Goal: Information Seeking & Learning: Find specific fact

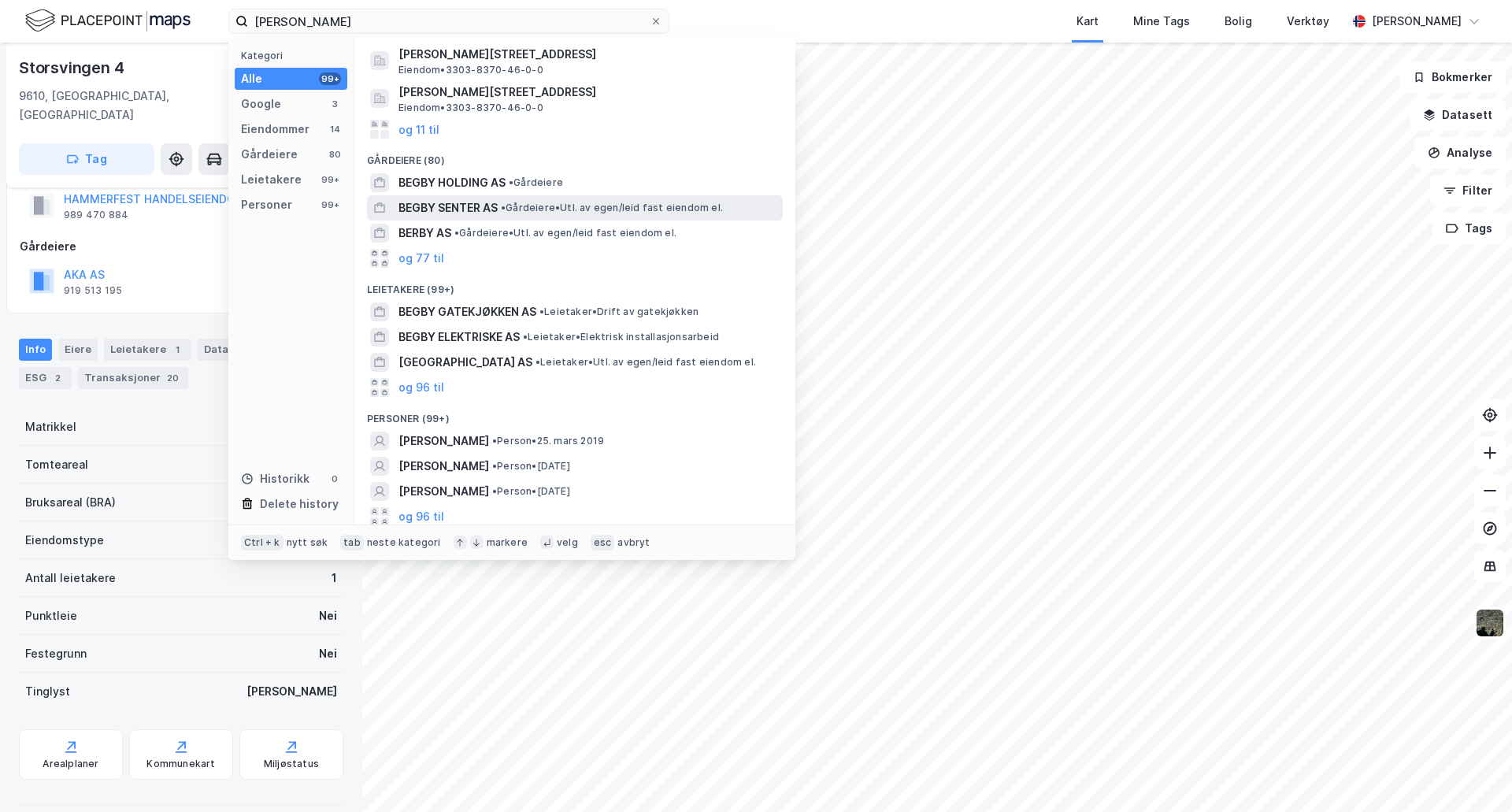
scroll to position [183, 0]
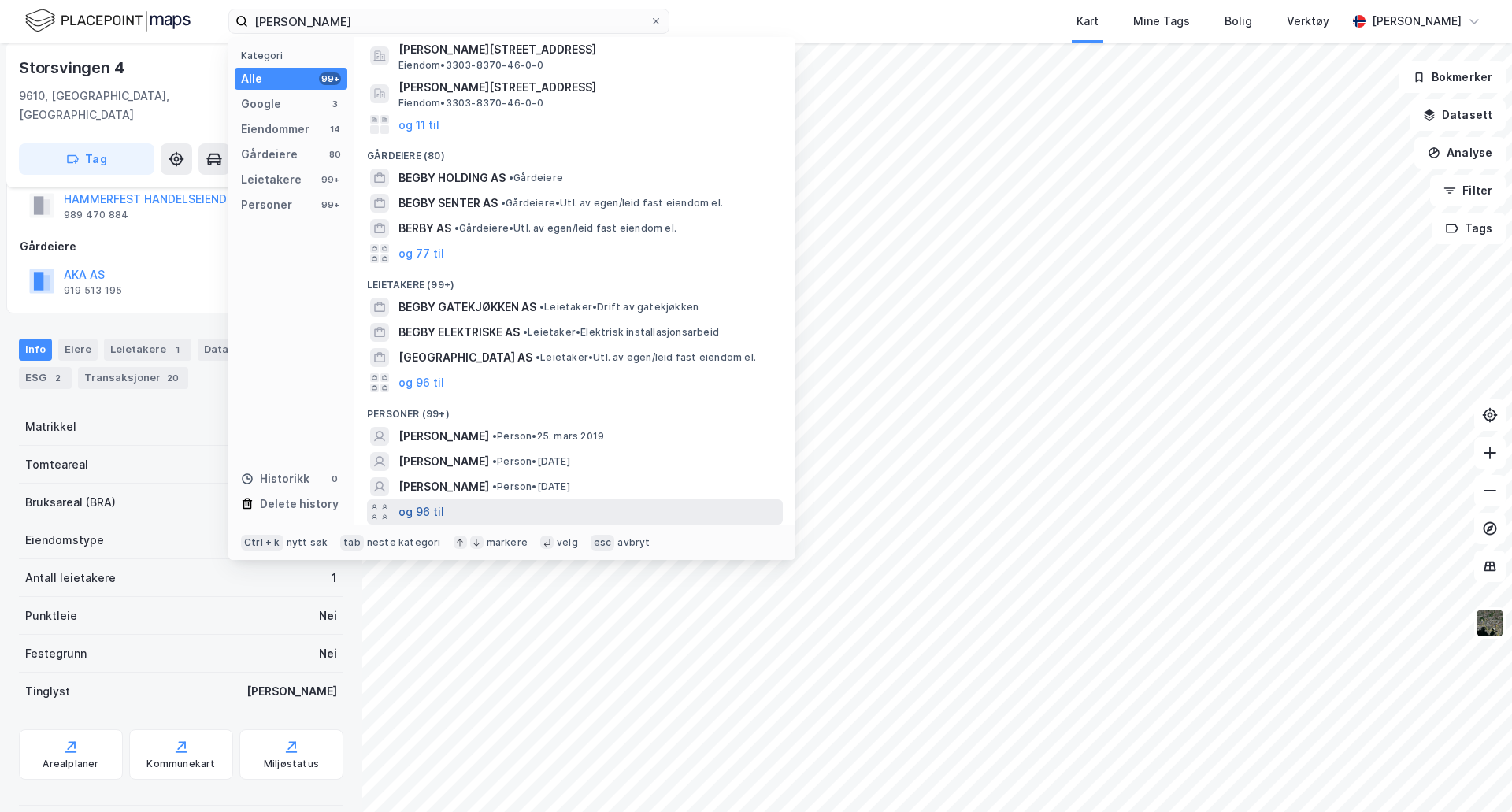
click at [437, 512] on button "og 96 til" at bounding box center [421, 512] width 45 height 19
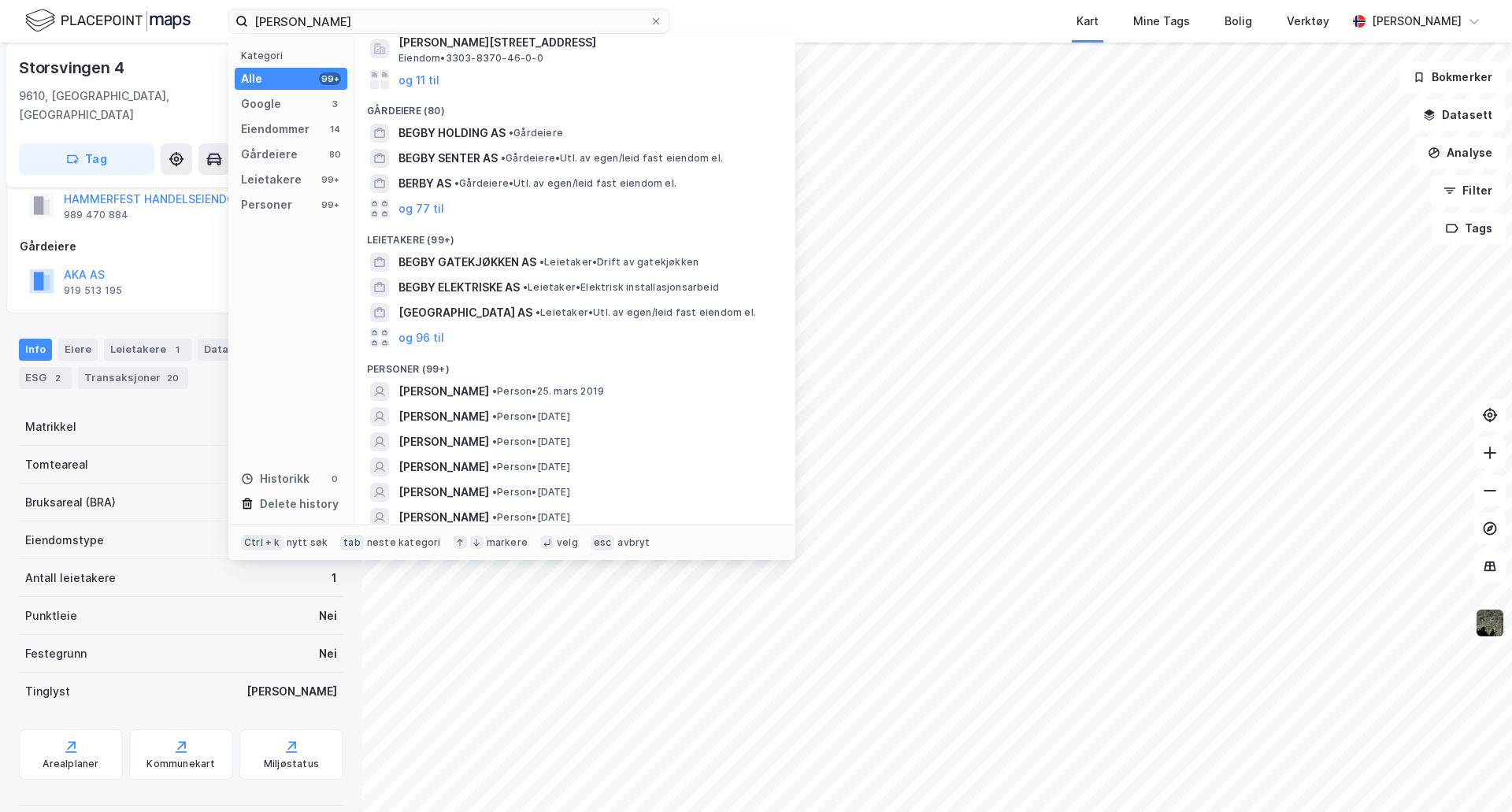
scroll to position [261, 0]
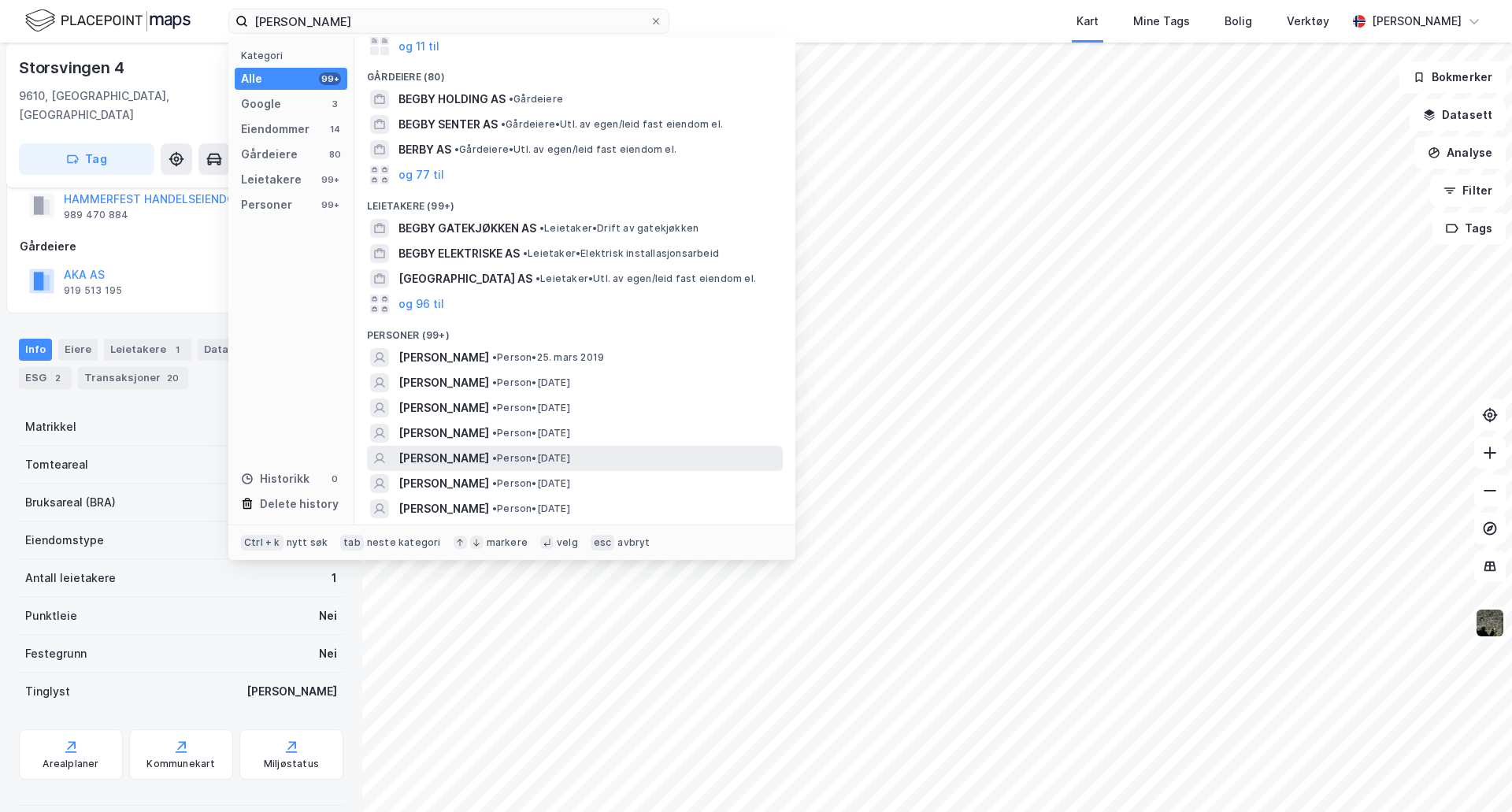
click at [653, 461] on div "[PERSON_NAME] • Person • [DATE]" at bounding box center [589, 458] width 381 height 19
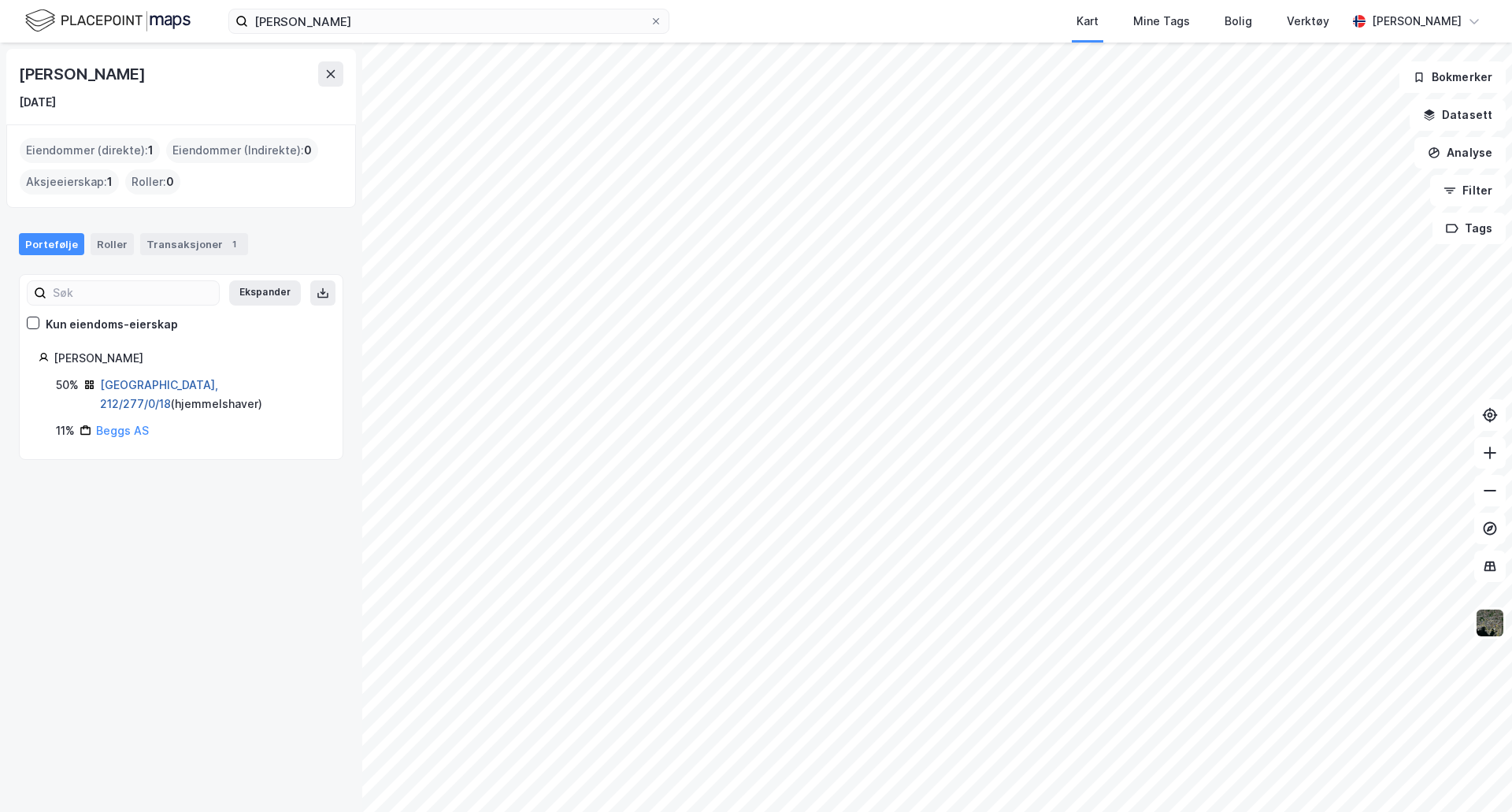
click at [184, 389] on link "[GEOGRAPHIC_DATA], 212/277/0/18" at bounding box center [159, 394] width 118 height 32
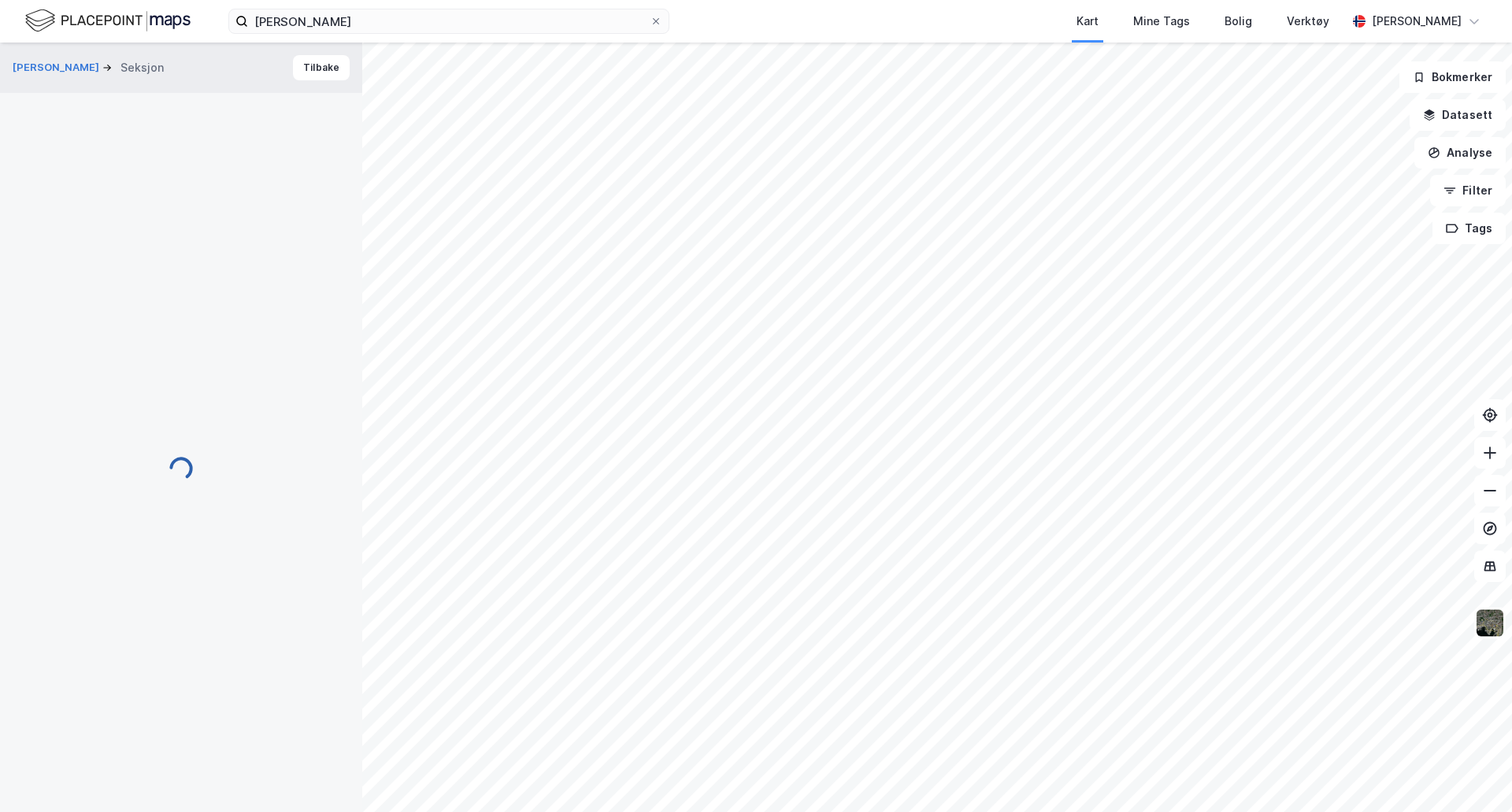
scroll to position [45, 0]
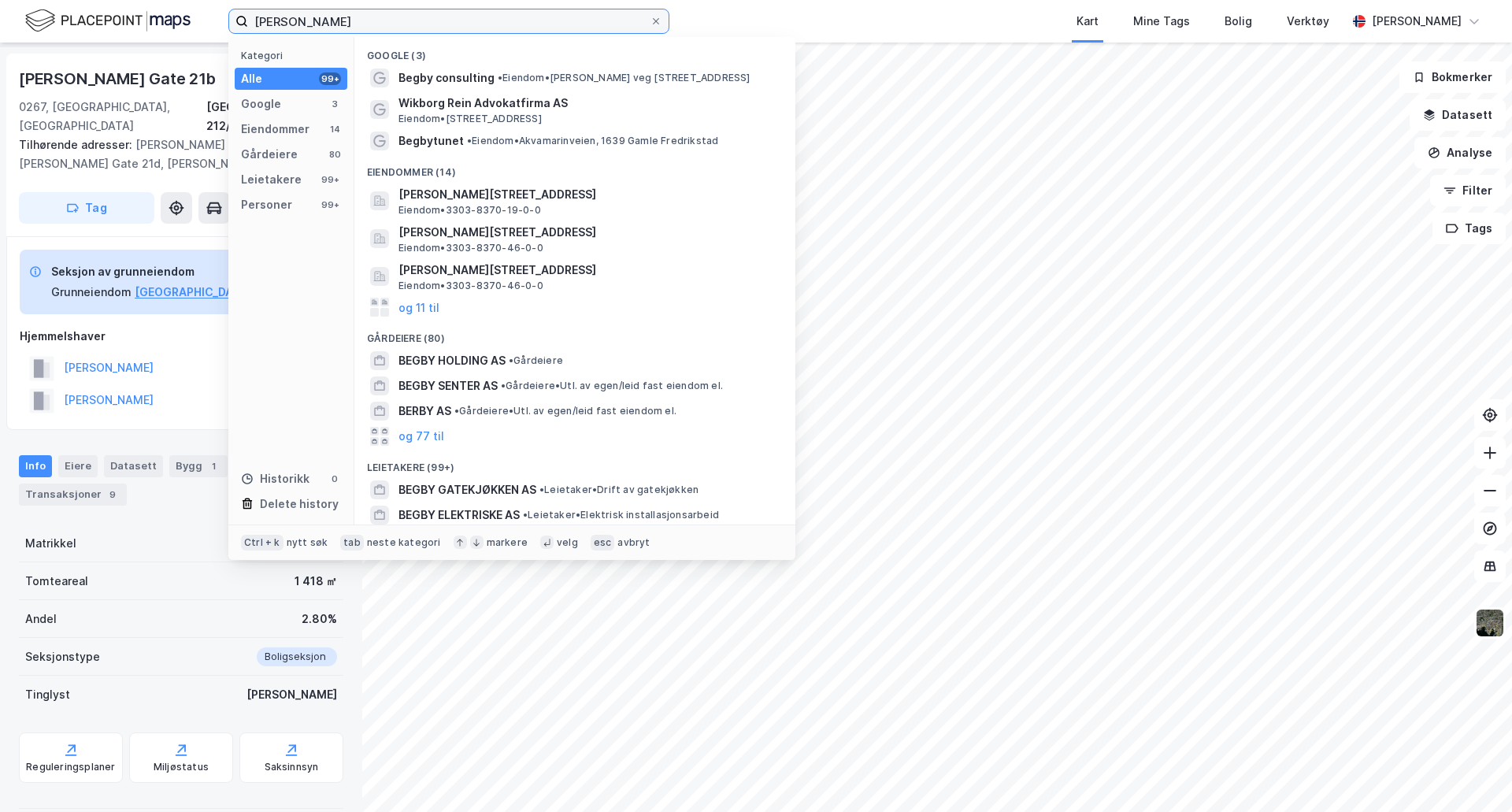
click at [319, 24] on input "[PERSON_NAME]" at bounding box center [449, 21] width 402 height 24
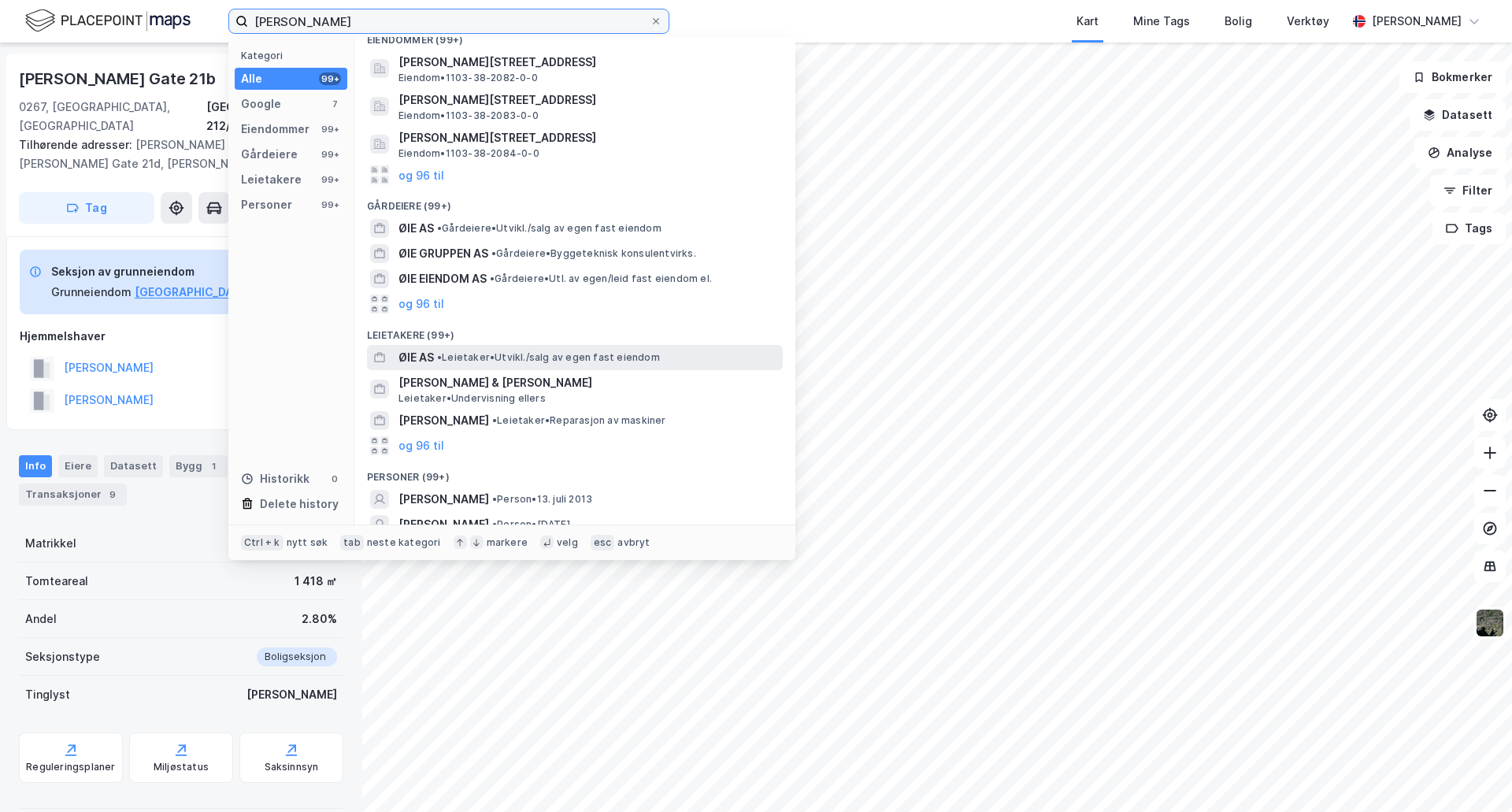
scroll to position [236, 0]
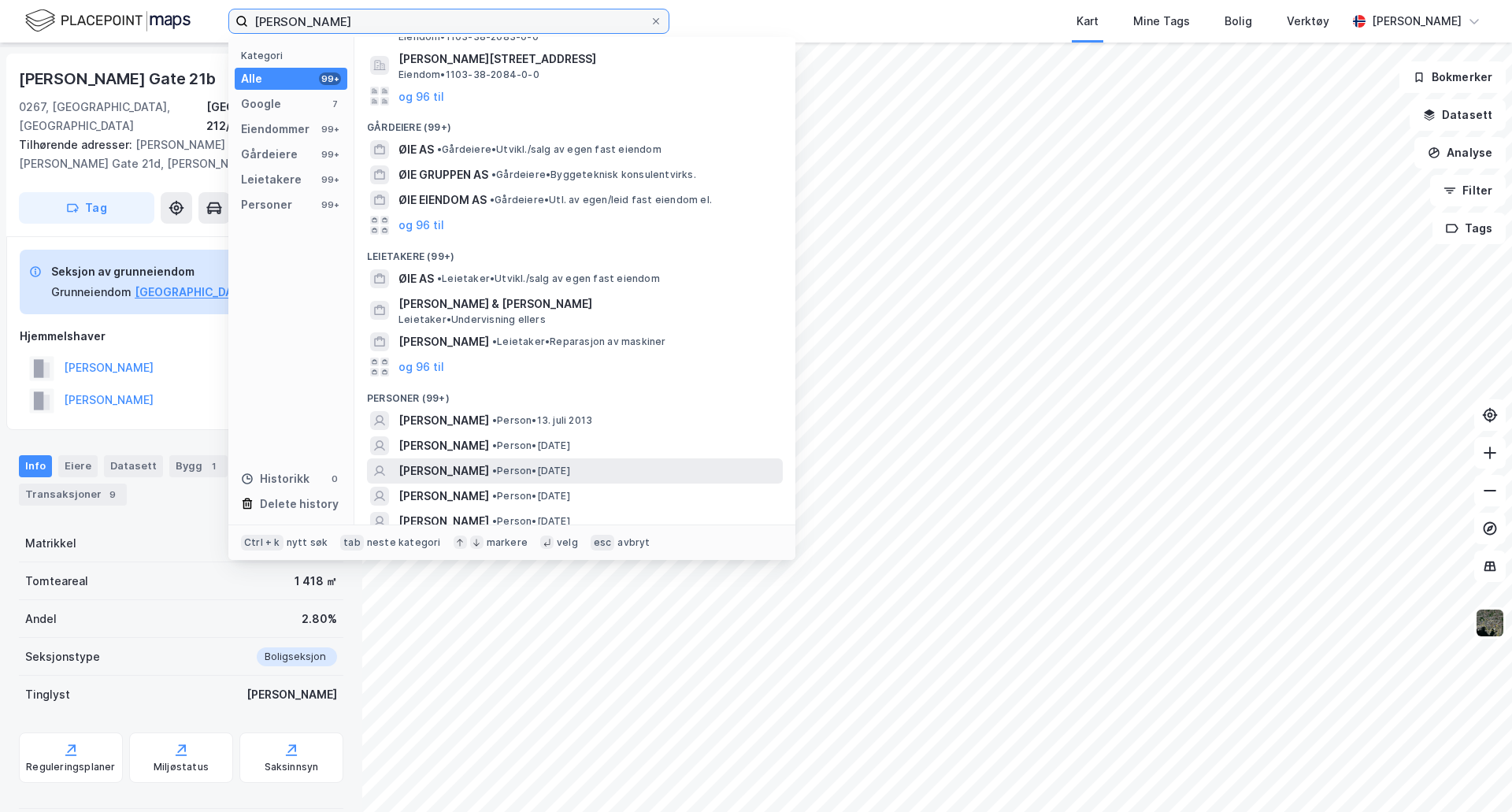
type input "[PERSON_NAME]"
click at [579, 468] on div "[PERSON_NAME] • Person • [DATE]" at bounding box center [589, 471] width 381 height 19
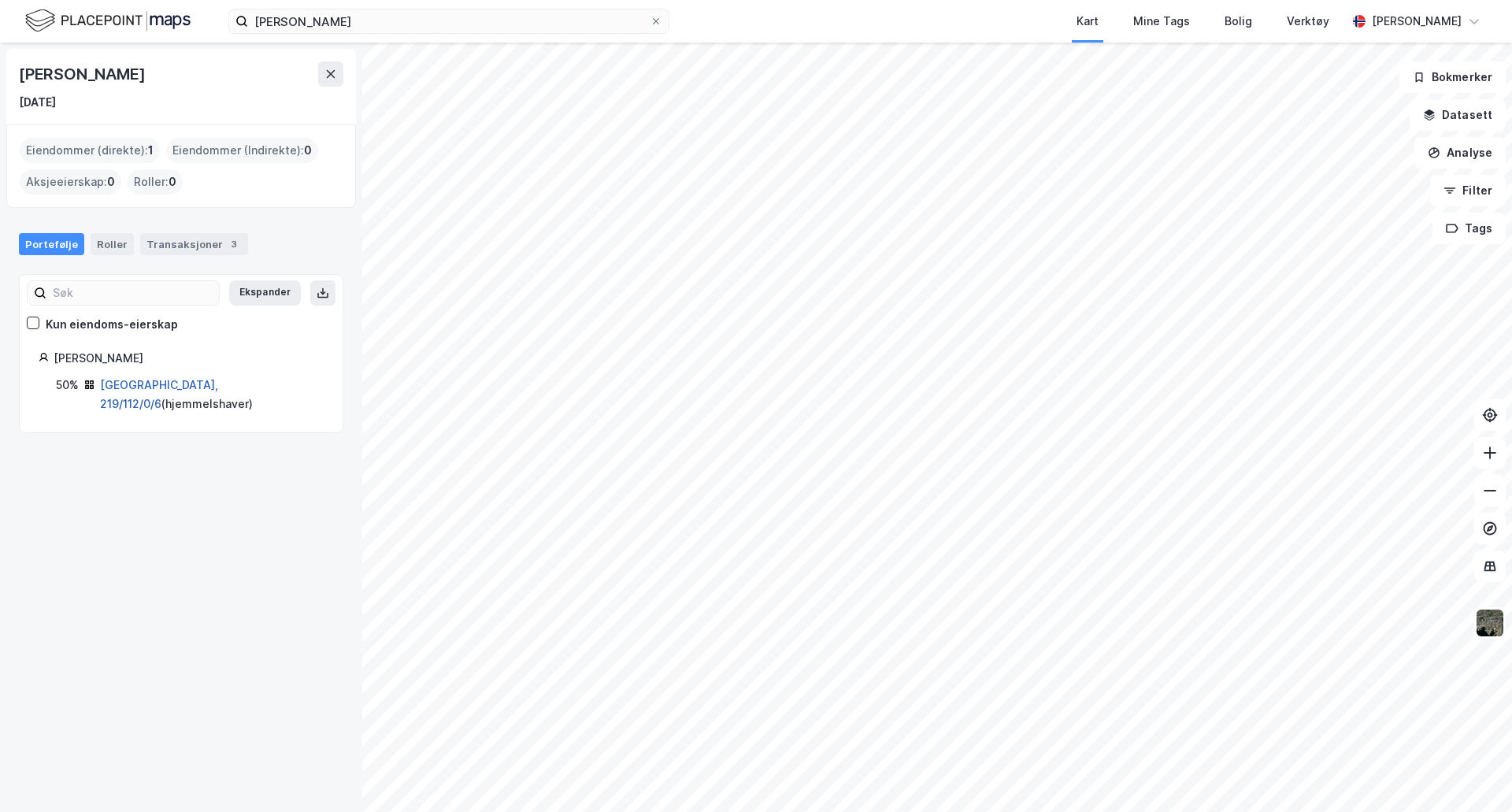
click at [144, 389] on link "[GEOGRAPHIC_DATA], 219/112/0/6" at bounding box center [159, 394] width 118 height 32
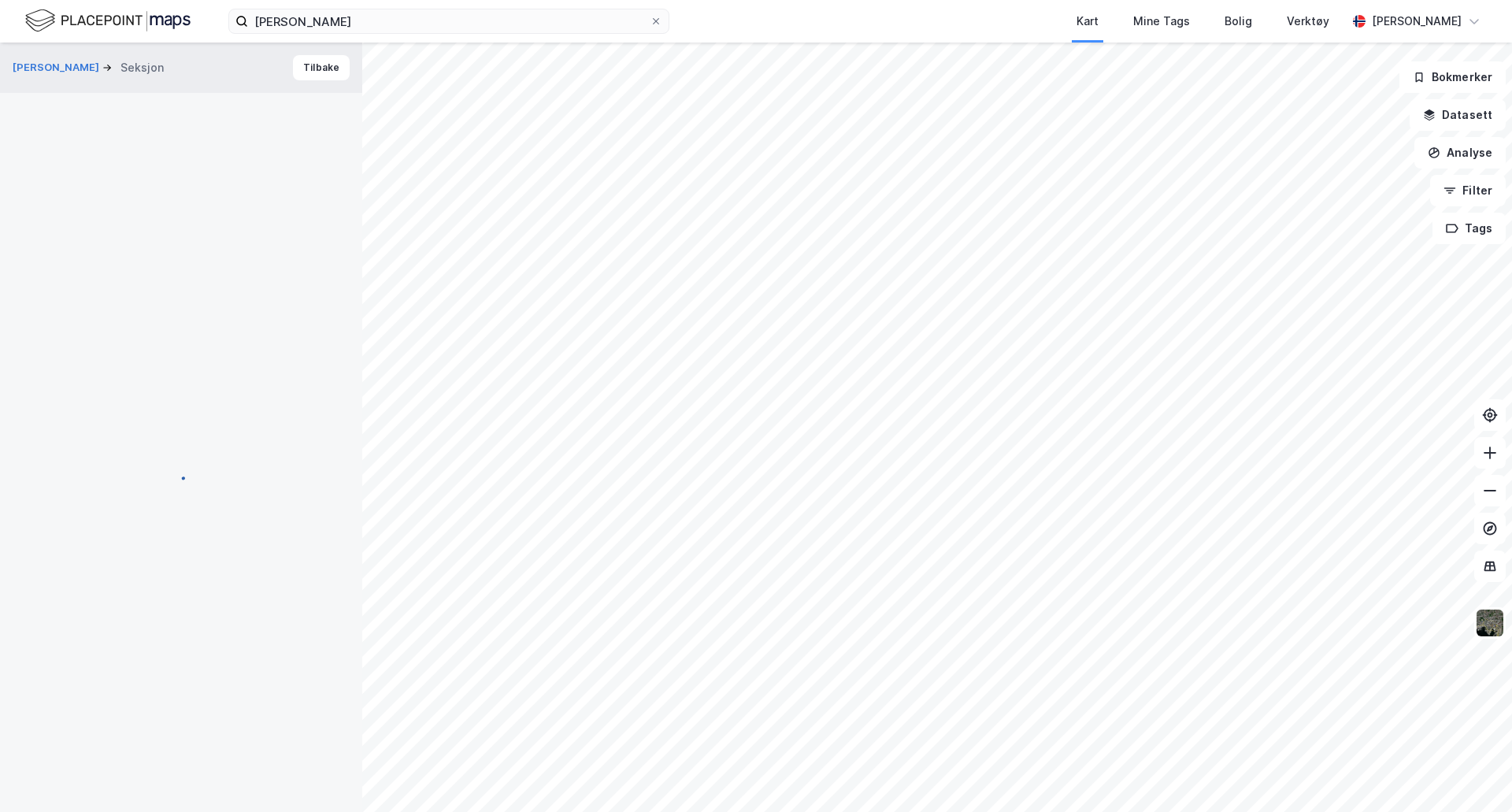
scroll to position [45, 0]
